Goal: Navigation & Orientation: Find specific page/section

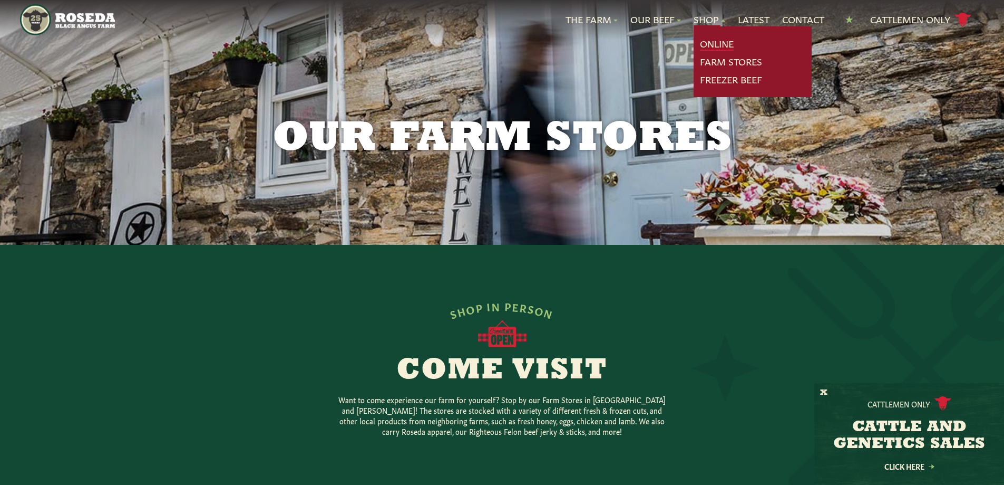
click at [711, 44] on link "Online" at bounding box center [717, 44] width 34 height 14
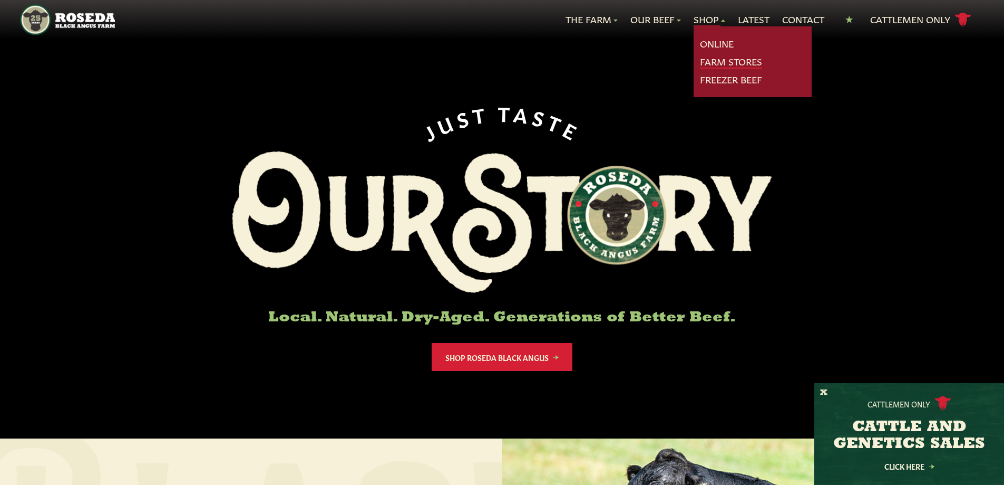
click at [722, 62] on link "Farm Stores" at bounding box center [731, 62] width 62 height 14
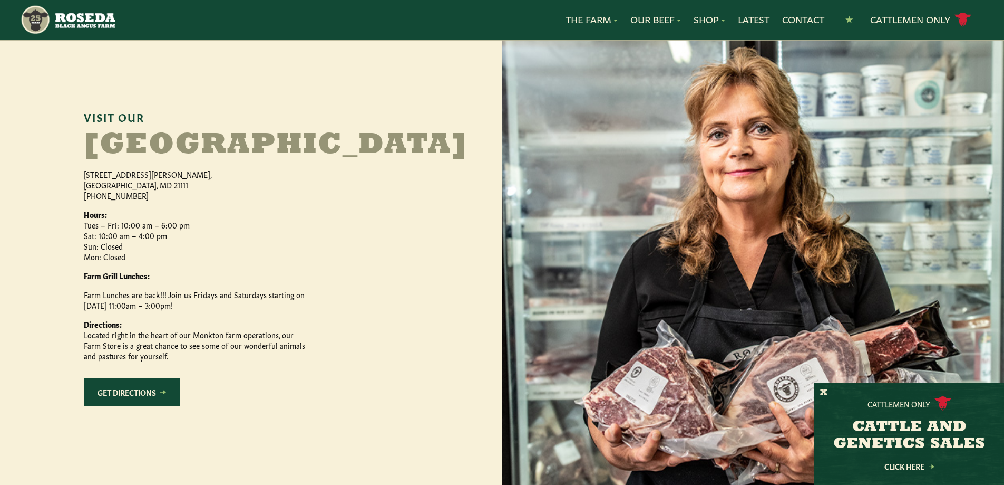
scroll to position [483, 0]
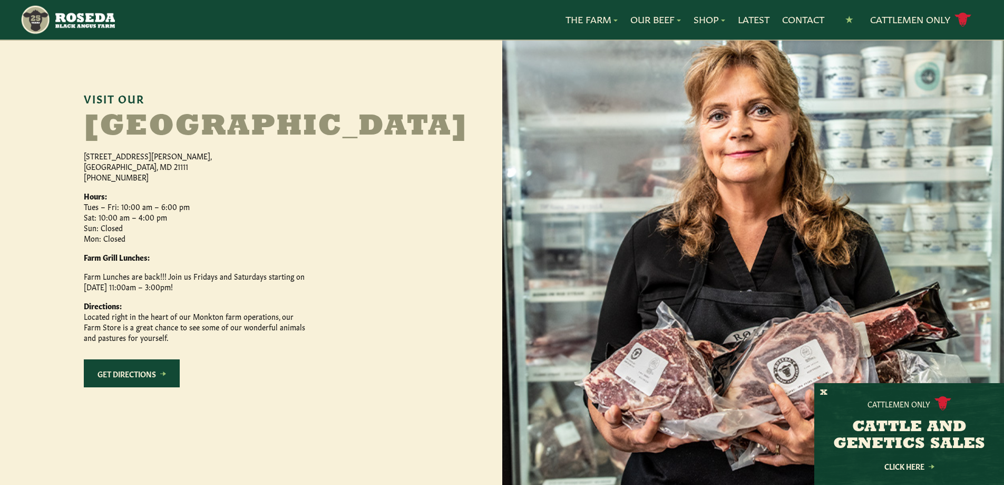
click at [127, 387] on link "Get Directions" at bounding box center [132, 373] width 96 height 28
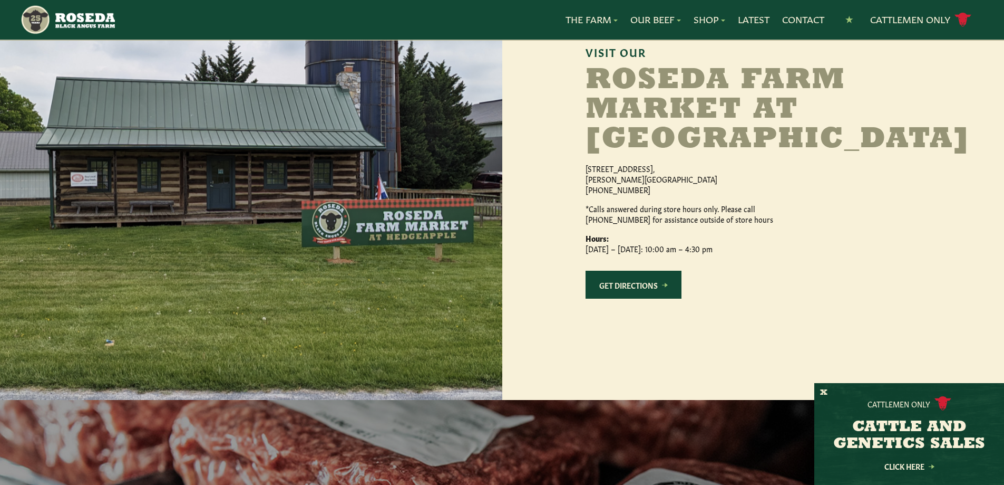
scroll to position [1010, 0]
click at [625, 298] on link "Get Directions" at bounding box center [634, 284] width 96 height 28
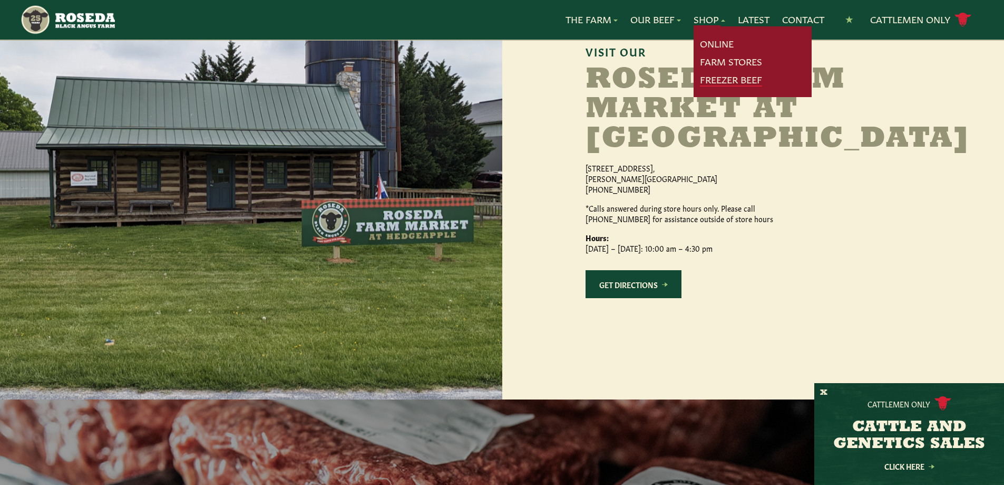
click at [735, 82] on link "Freezer Beef" at bounding box center [731, 80] width 62 height 14
